Goal: Information Seeking & Learning: Learn about a topic

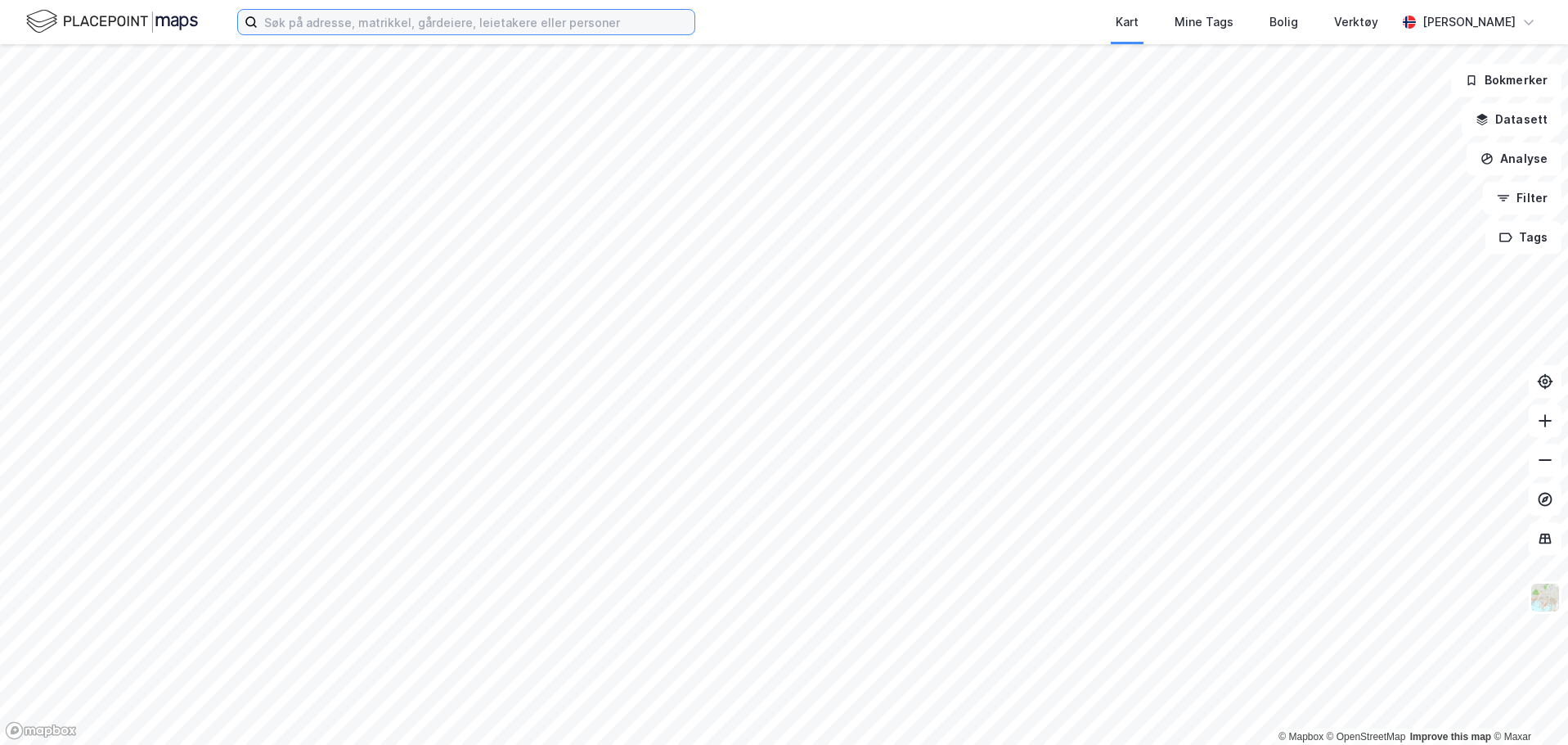
click at [379, 30] on input at bounding box center [476, 22] width 437 height 24
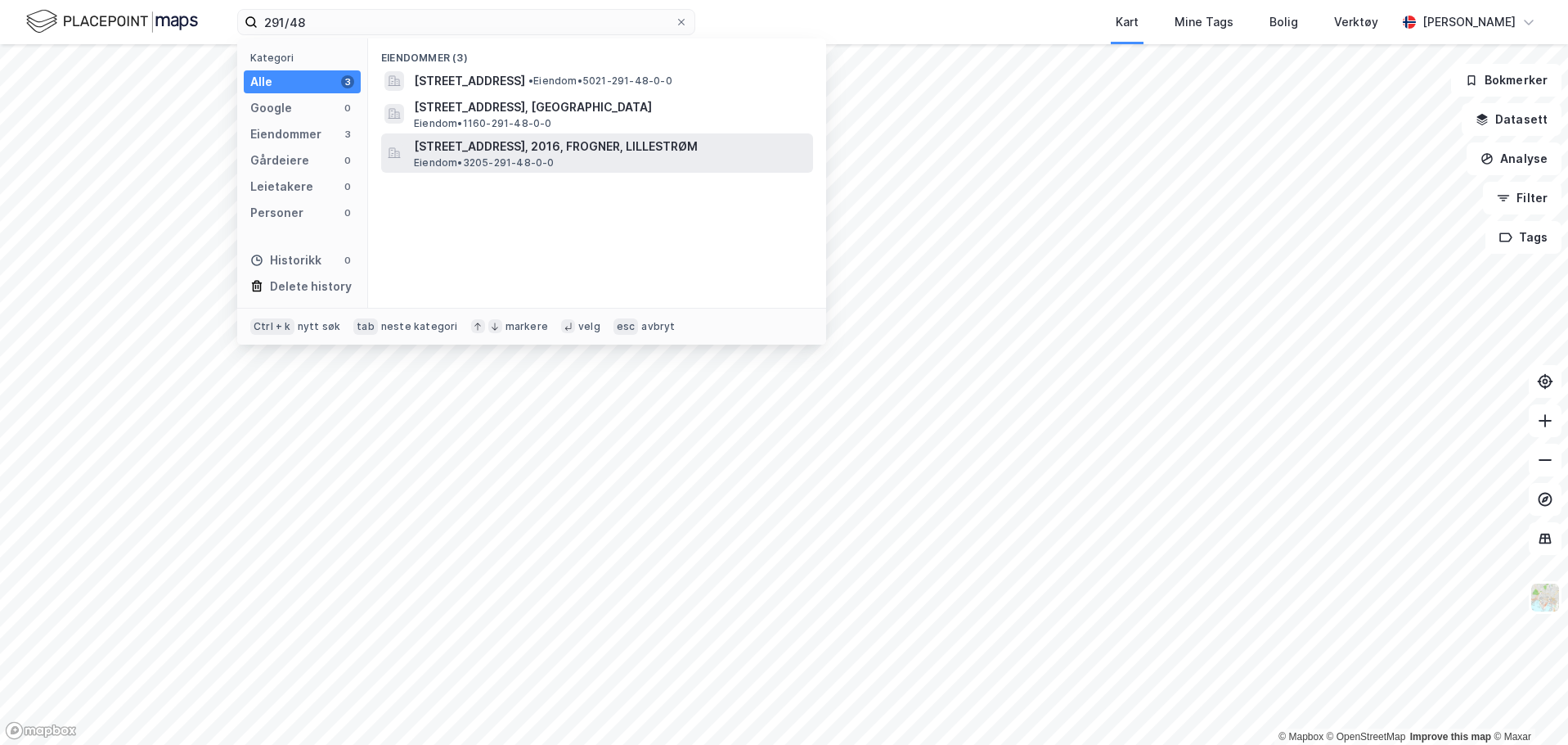
click at [527, 158] on span "Eiendom • 3205-291-48-0-0" at bounding box center [484, 163] width 140 height 13
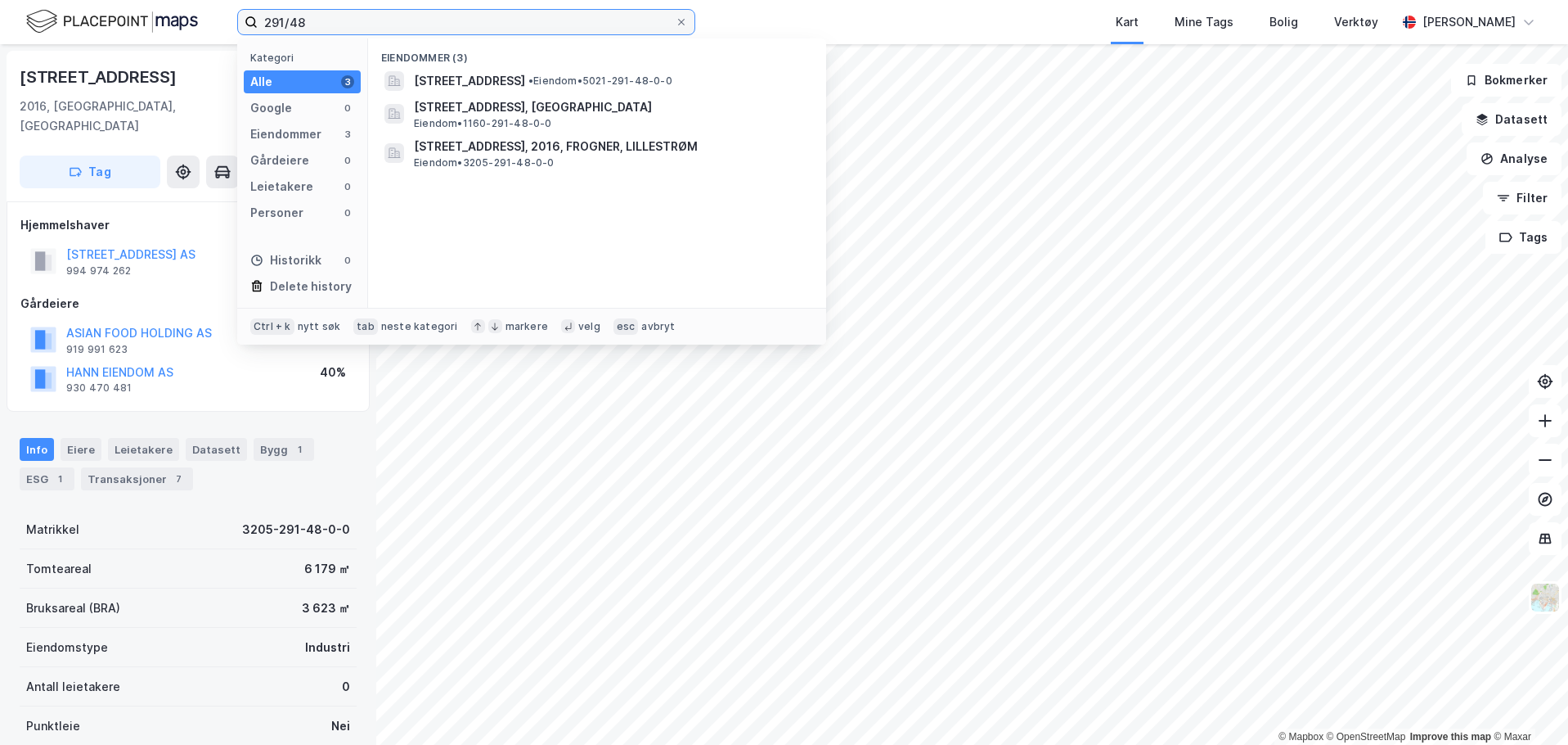
drag, startPoint x: 275, startPoint y: 26, endPoint x: 246, endPoint y: 31, distance: 29.4
click at [246, 31] on label "291/48" at bounding box center [466, 22] width 458 height 26
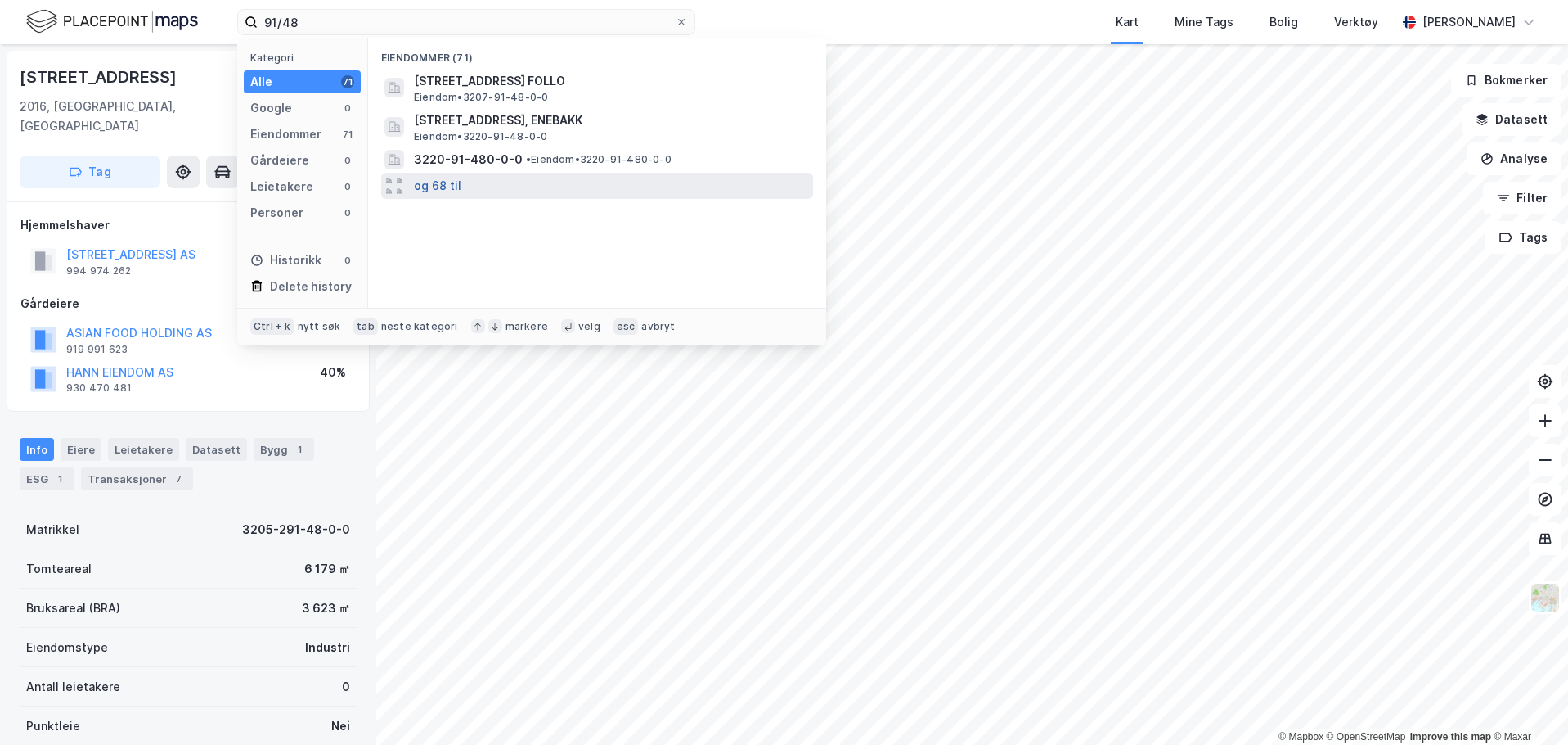
click at [451, 186] on button "og 68 til" at bounding box center [437, 185] width 47 height 20
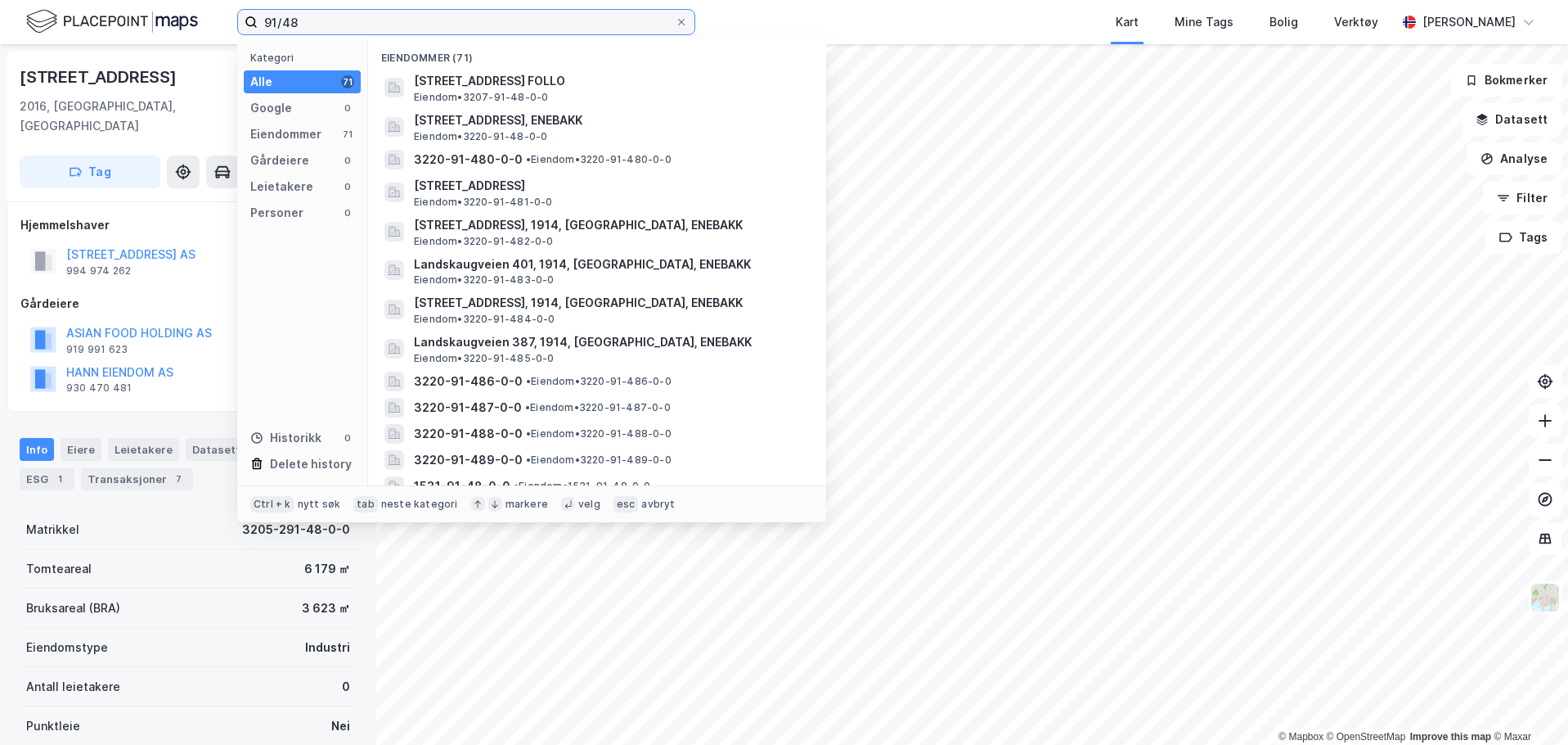
click at [267, 25] on input "91/48" at bounding box center [466, 22] width 418 height 24
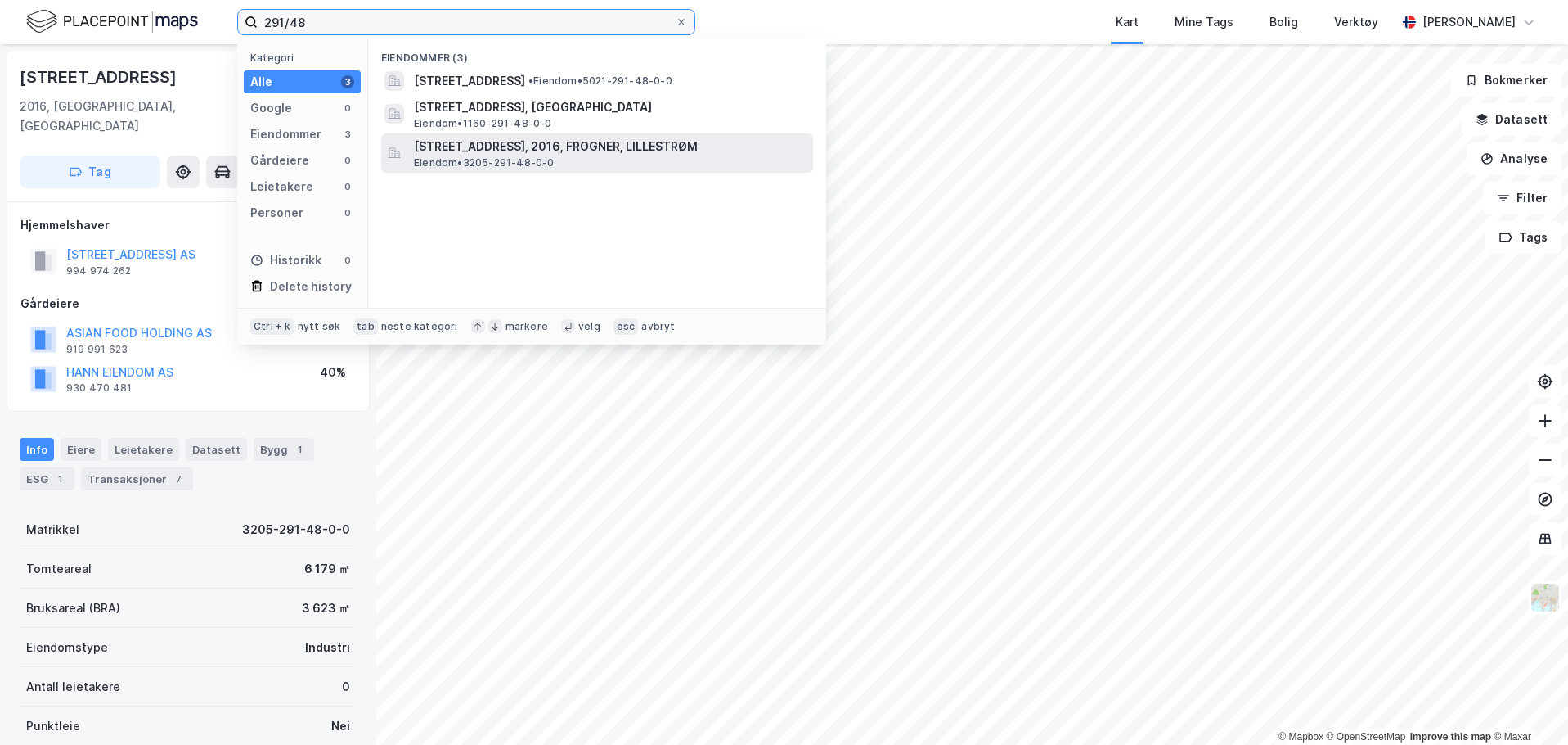
type input "291/48"
click at [574, 156] on div "[STREET_ADDRESS], 2016, FROGNER, LILLESTRØM Eiendom • 3205-291-48-0-0" at bounding box center [612, 153] width 396 height 33
